Goal: Transaction & Acquisition: Obtain resource

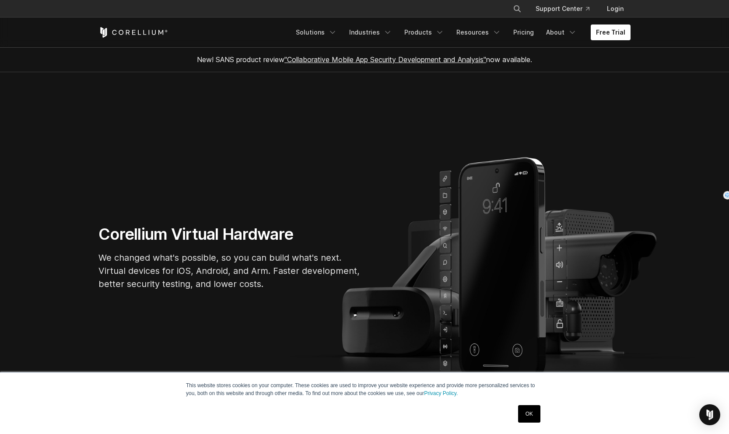
click at [533, 413] on link "OK" at bounding box center [529, 414] width 22 height 18
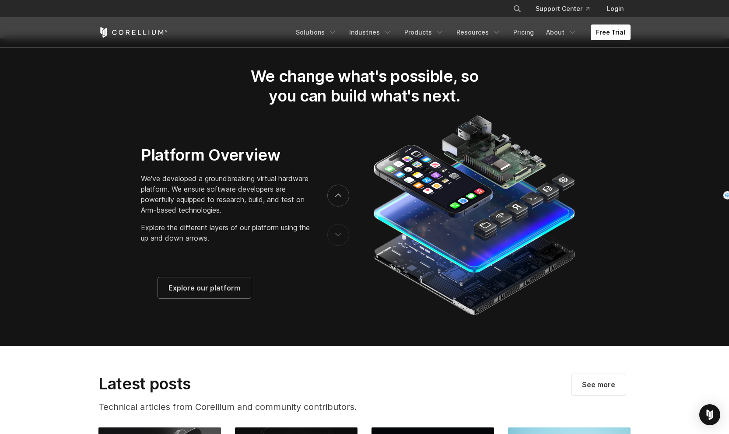
scroll to position [1205, 0]
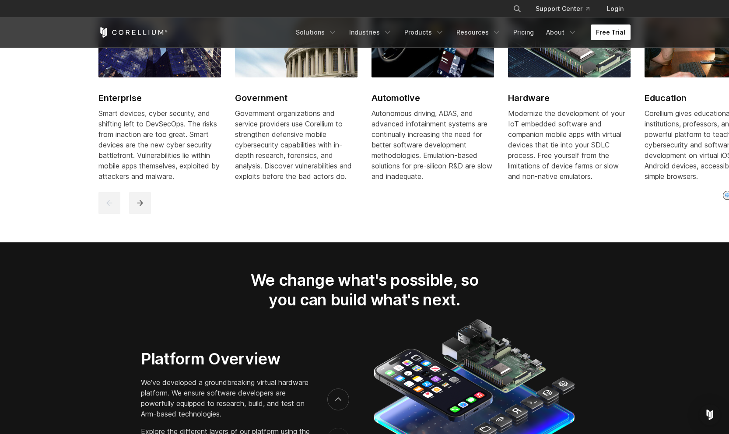
click at [614, 29] on link "Free Trial" at bounding box center [611, 33] width 40 height 16
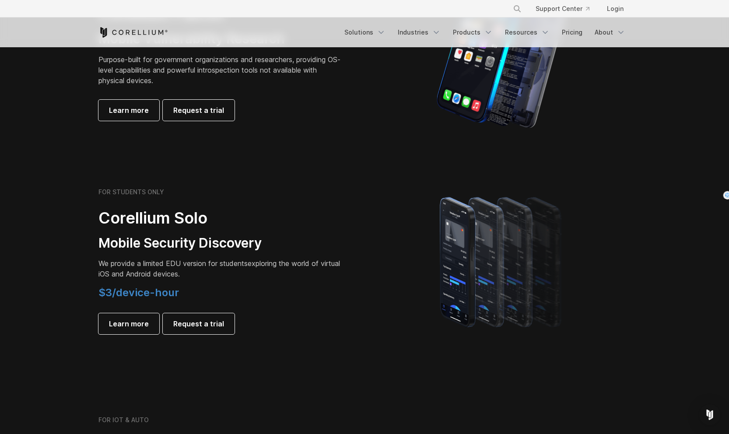
scroll to position [494, 0]
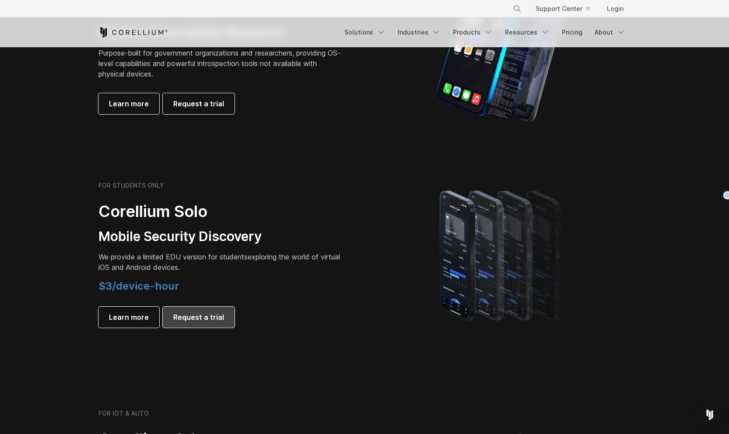
click at [184, 322] on span "Request a trial" at bounding box center [198, 317] width 51 height 11
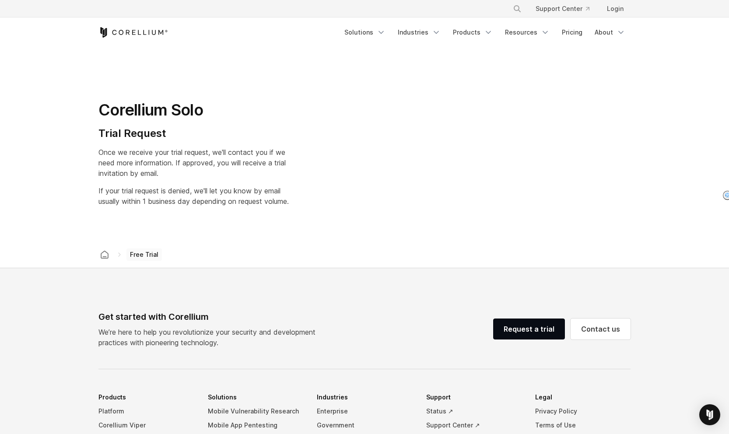
select select "**"
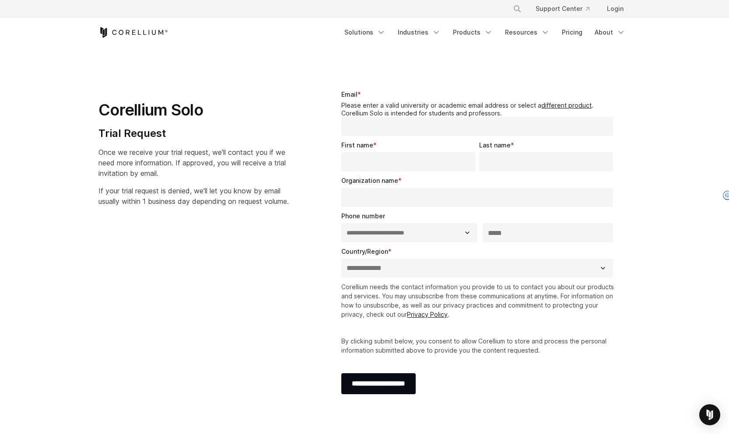
scroll to position [420, 0]
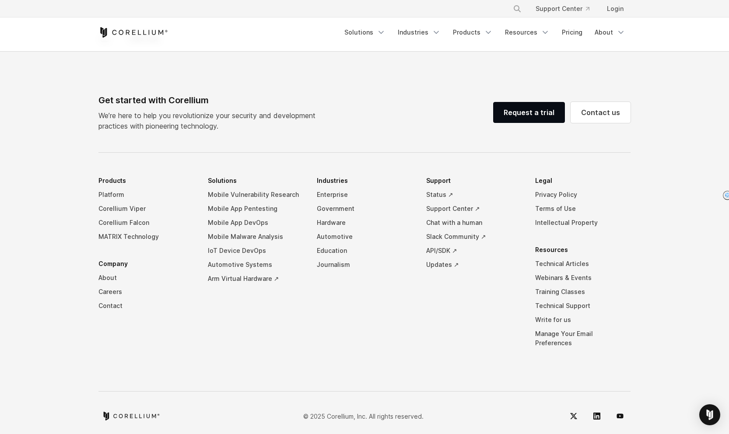
click at [245, 363] on div "Get started with Corellium We’re here to help you revolutionize your security a…" at bounding box center [365, 260] width 550 height 333
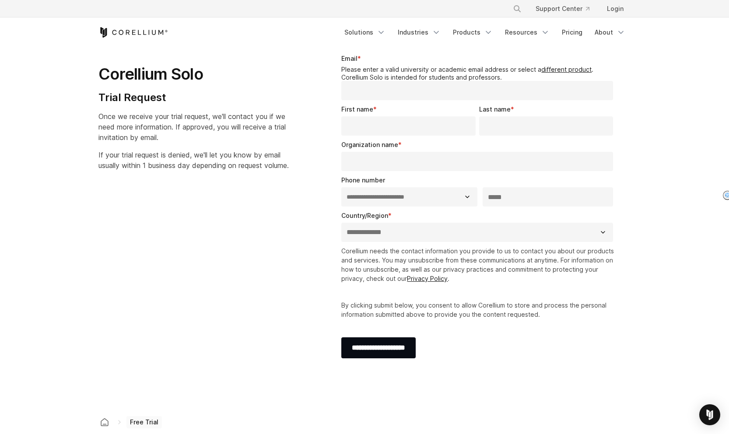
scroll to position [0, 0]
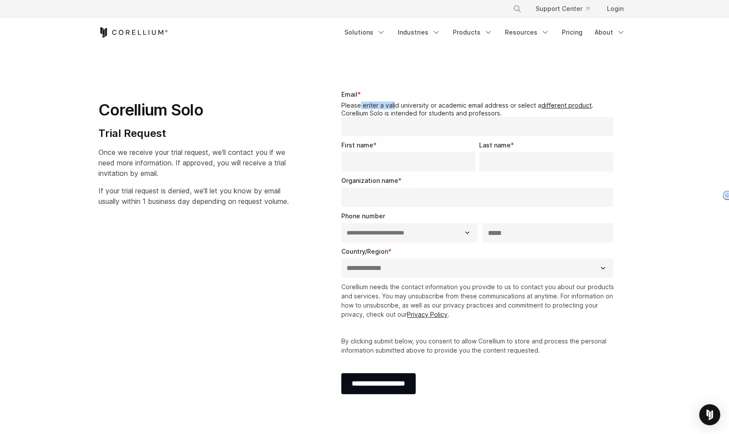
drag, startPoint x: 361, startPoint y: 105, endPoint x: 396, endPoint y: 106, distance: 35.0
click at [396, 106] on legend "Please enter a valid university or academic email address or select a different…" at bounding box center [478, 109] width 275 height 15
drag, startPoint x: 401, startPoint y: 106, endPoint x: 483, endPoint y: 107, distance: 81.8
click at [483, 107] on legend "Please enter a valid university or academic email address or select a different…" at bounding box center [478, 109] width 275 height 15
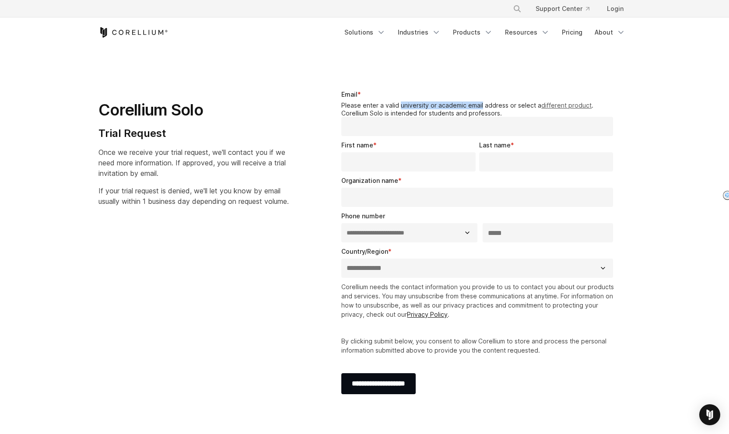
click at [567, 104] on link "different product" at bounding box center [566, 105] width 50 height 7
select select "**"
click at [291, 214] on div "Corellium Solo Trial Request Once we receive your trial request, we'll contact …" at bounding box center [204, 145] width 229 height 138
